Goal: Find specific page/section: Find specific page/section

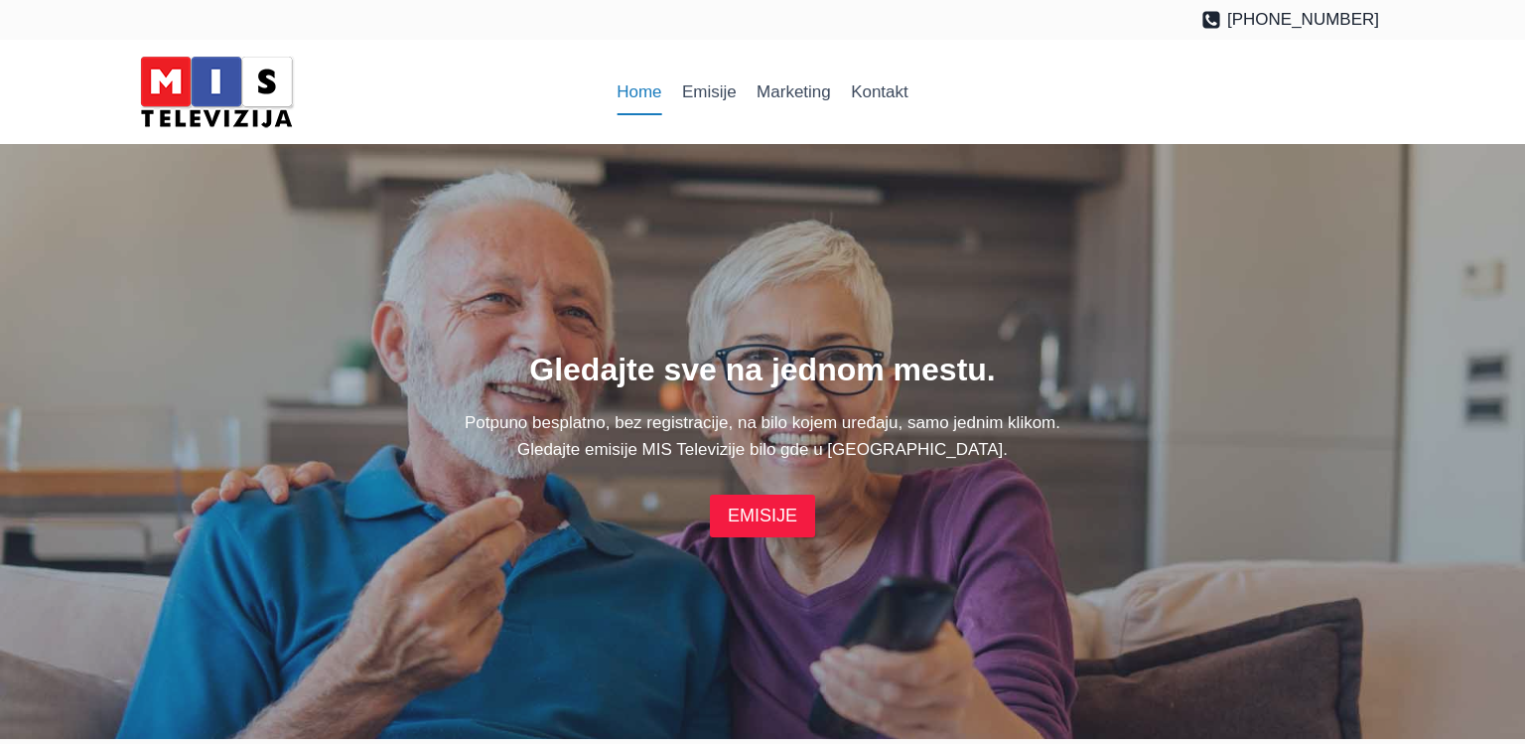
click at [747, 527] on link "EMISIJE" at bounding box center [762, 515] width 105 height 43
click at [778, 98] on link "Marketing" at bounding box center [794, 92] width 94 height 48
